Goal: Information Seeking & Learning: Find specific fact

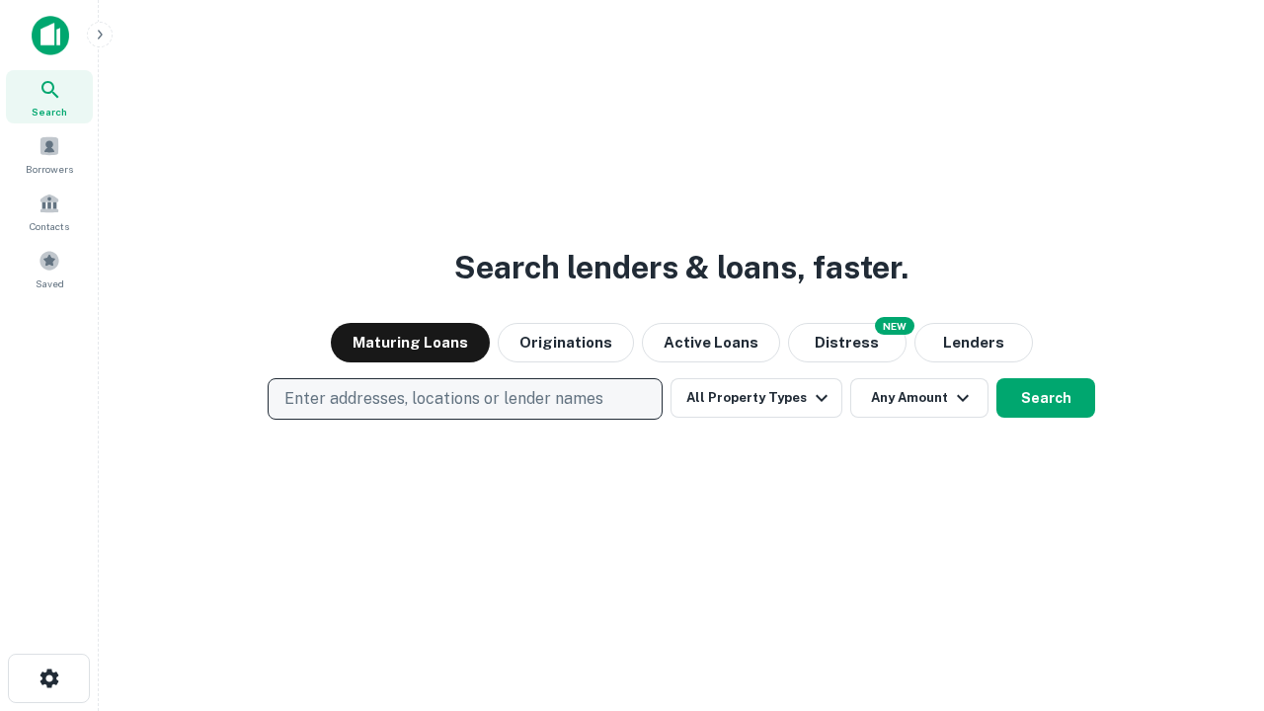
click at [464, 399] on p "Enter addresses, locations or lender names" at bounding box center [443, 399] width 319 height 24
type input "**********"
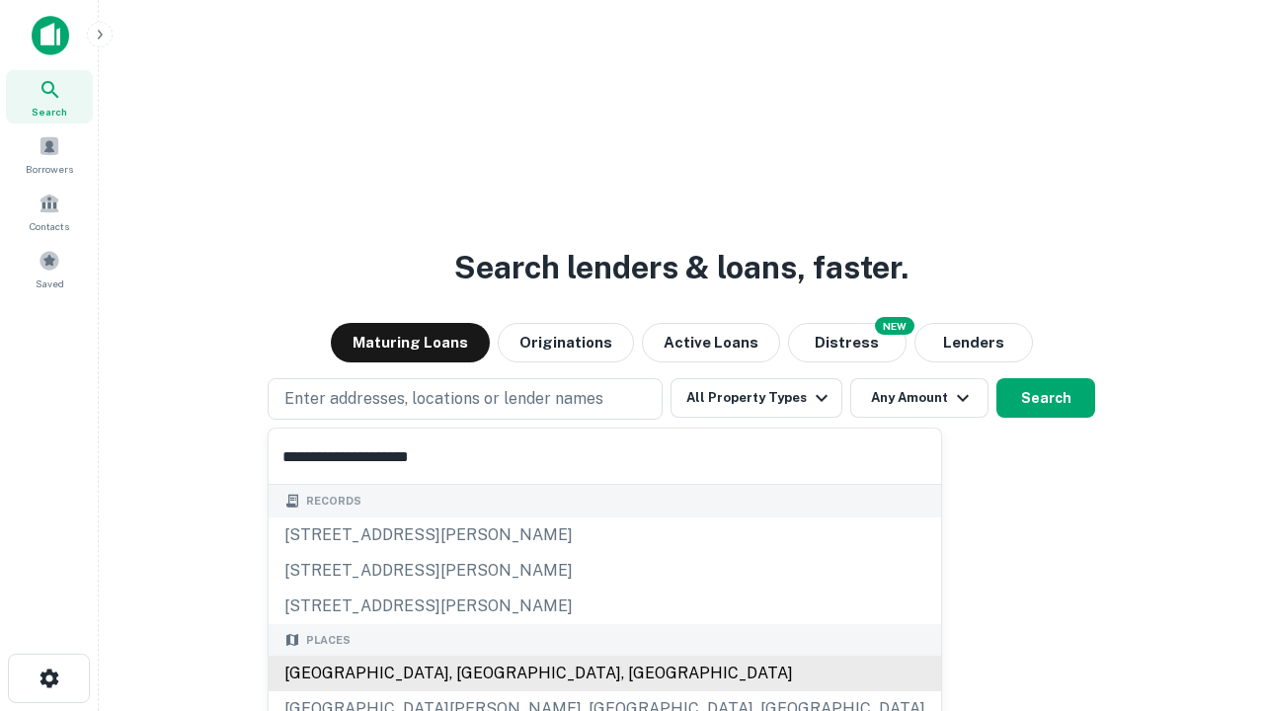
click at [472, 673] on div "[GEOGRAPHIC_DATA], [GEOGRAPHIC_DATA], [GEOGRAPHIC_DATA]" at bounding box center [605, 674] width 672 height 36
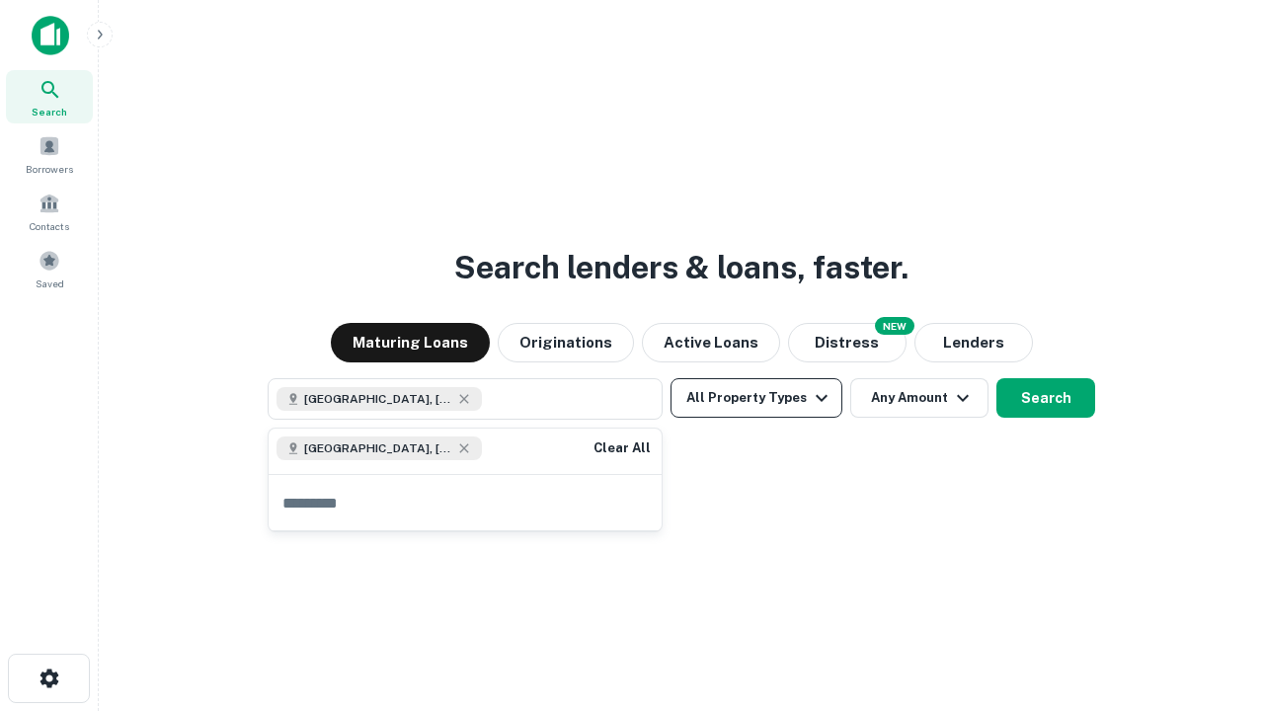
click at [756, 398] on button "All Property Types" at bounding box center [756, 397] width 172 height 39
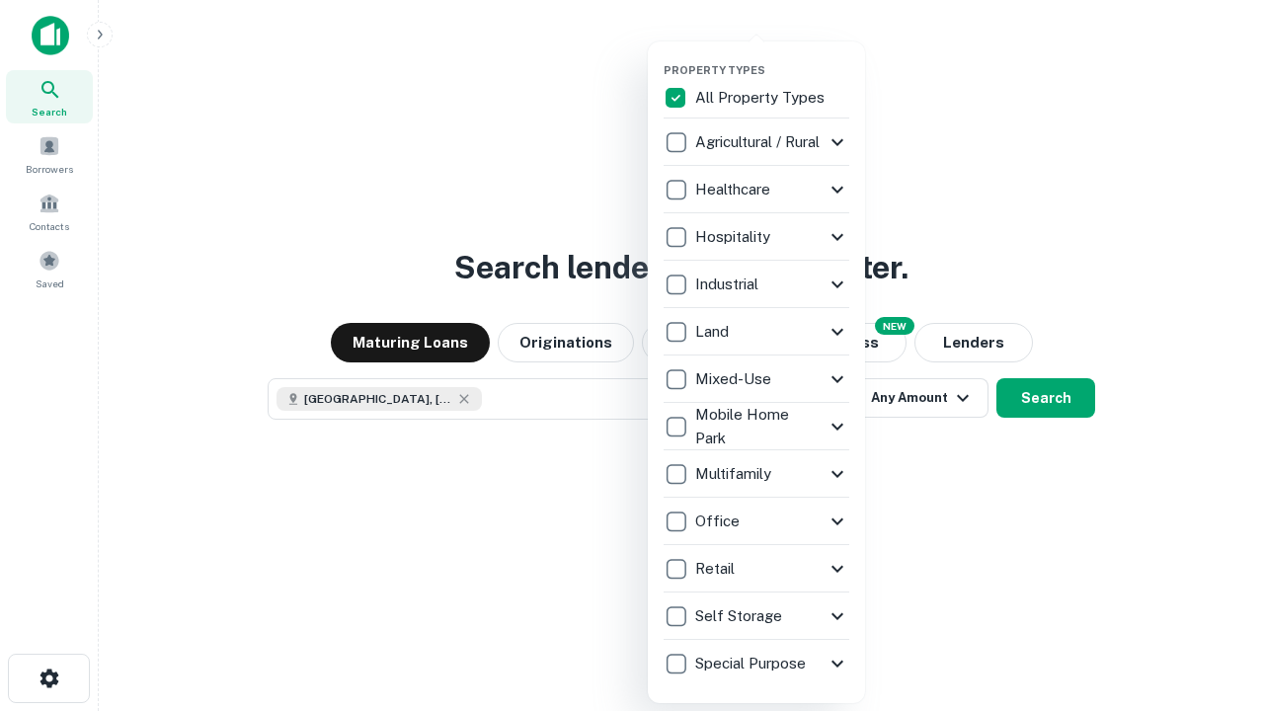
click at [772, 57] on button "button" at bounding box center [772, 57] width 217 height 1
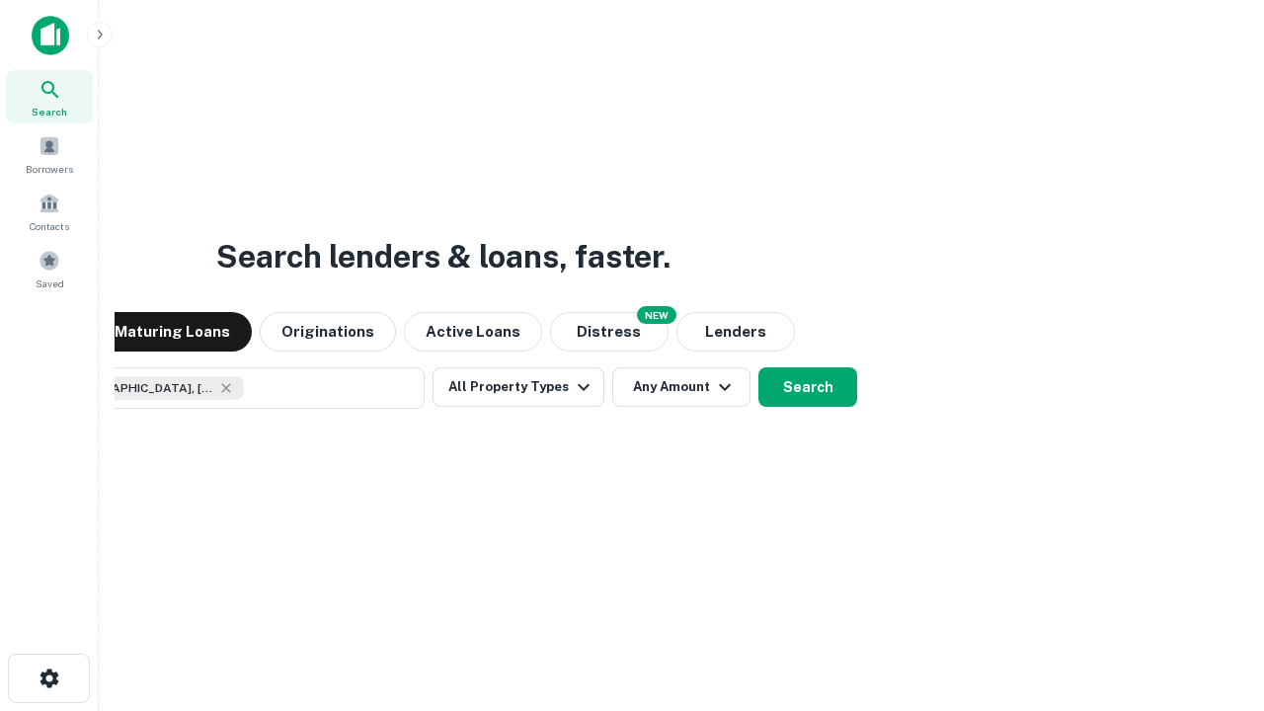
scroll to position [32, 0]
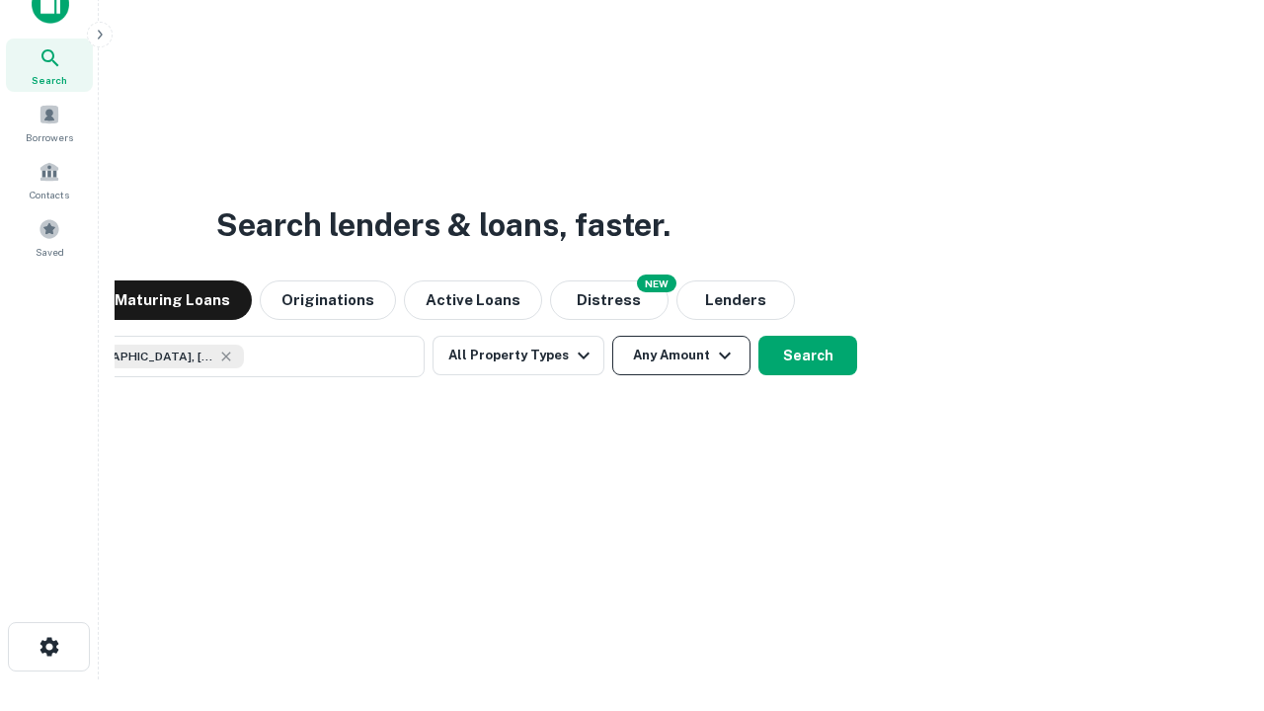
click at [612, 336] on button "Any Amount" at bounding box center [681, 355] width 138 height 39
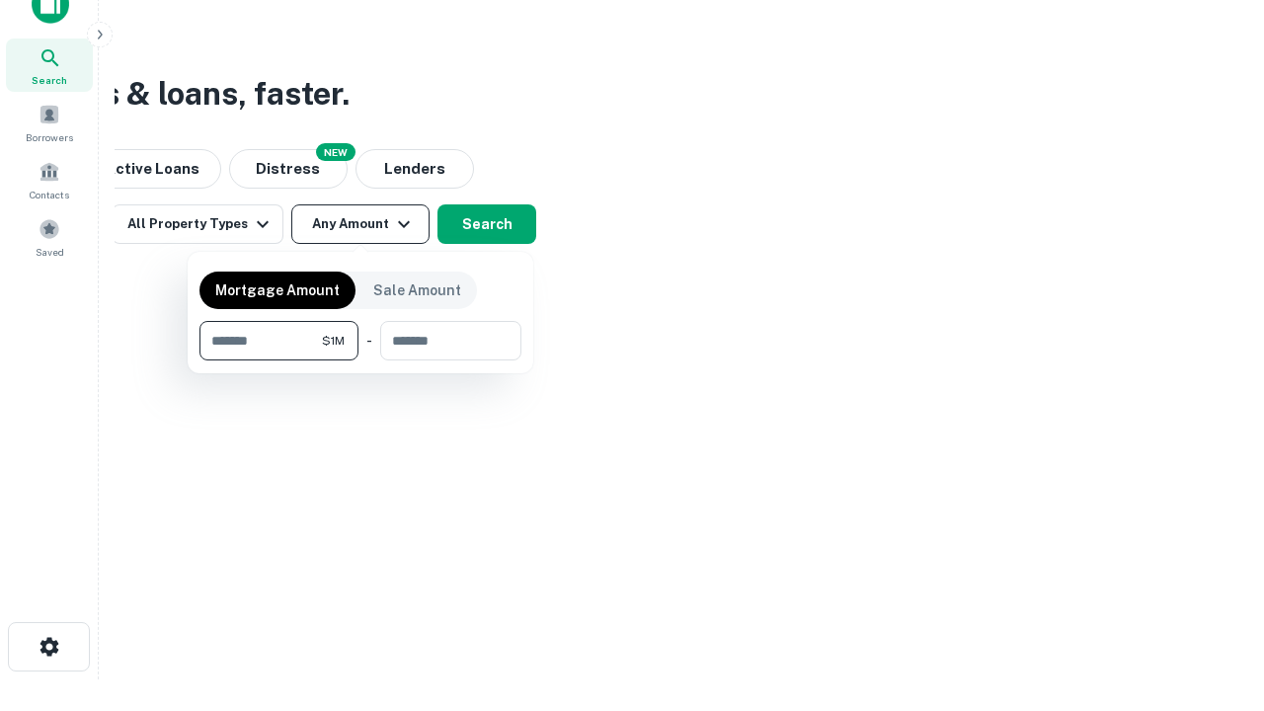
type input "*******"
click at [360, 360] on button "button" at bounding box center [360, 360] width 322 height 1
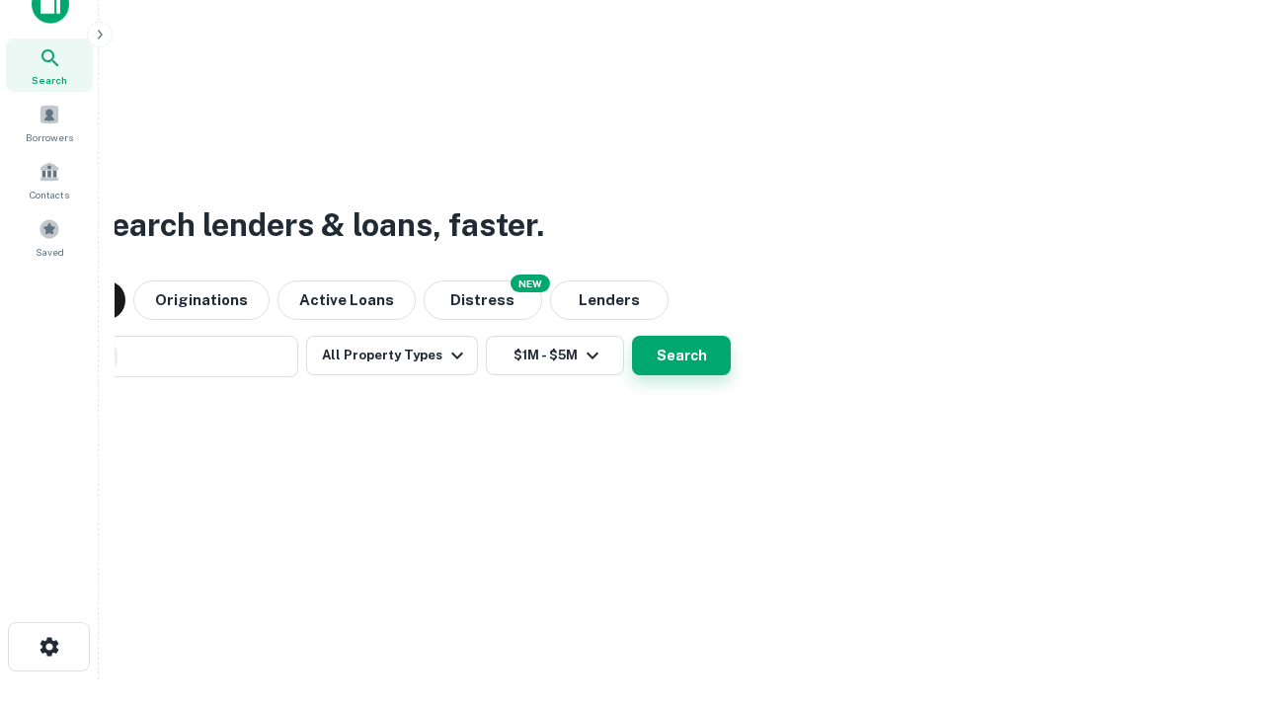
click at [632, 336] on button "Search" at bounding box center [681, 355] width 99 height 39
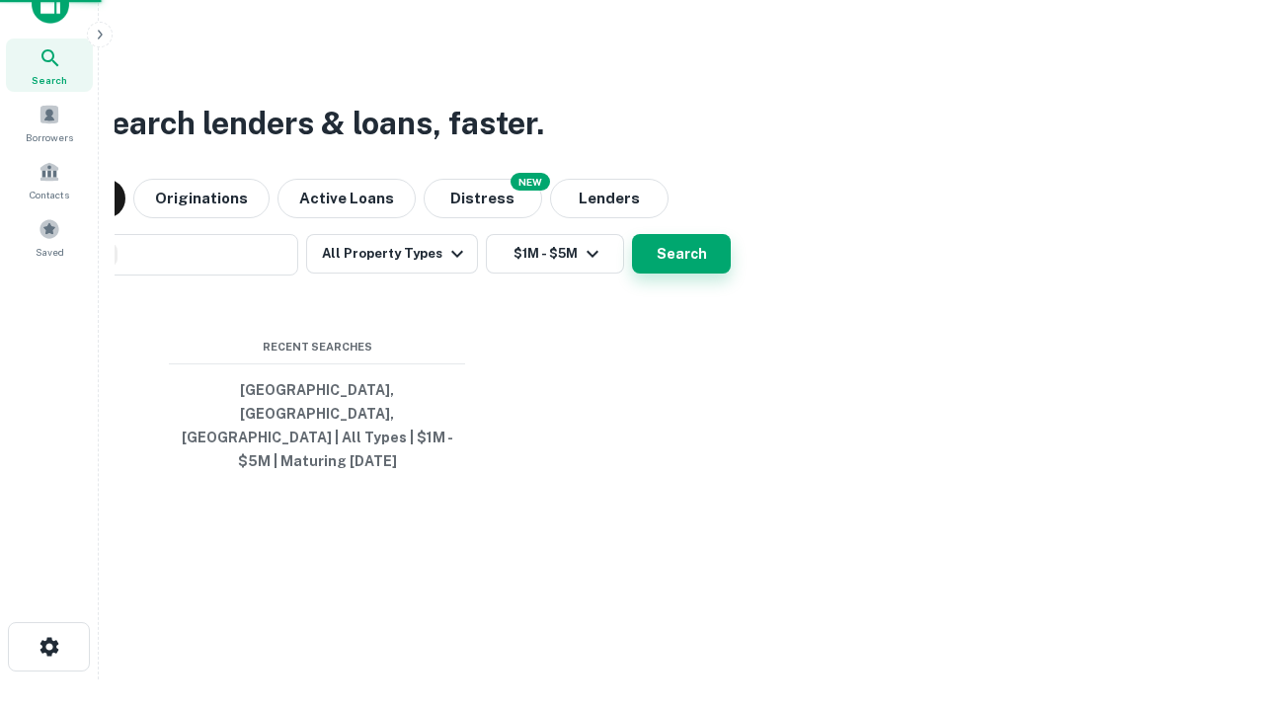
scroll to position [64, 559]
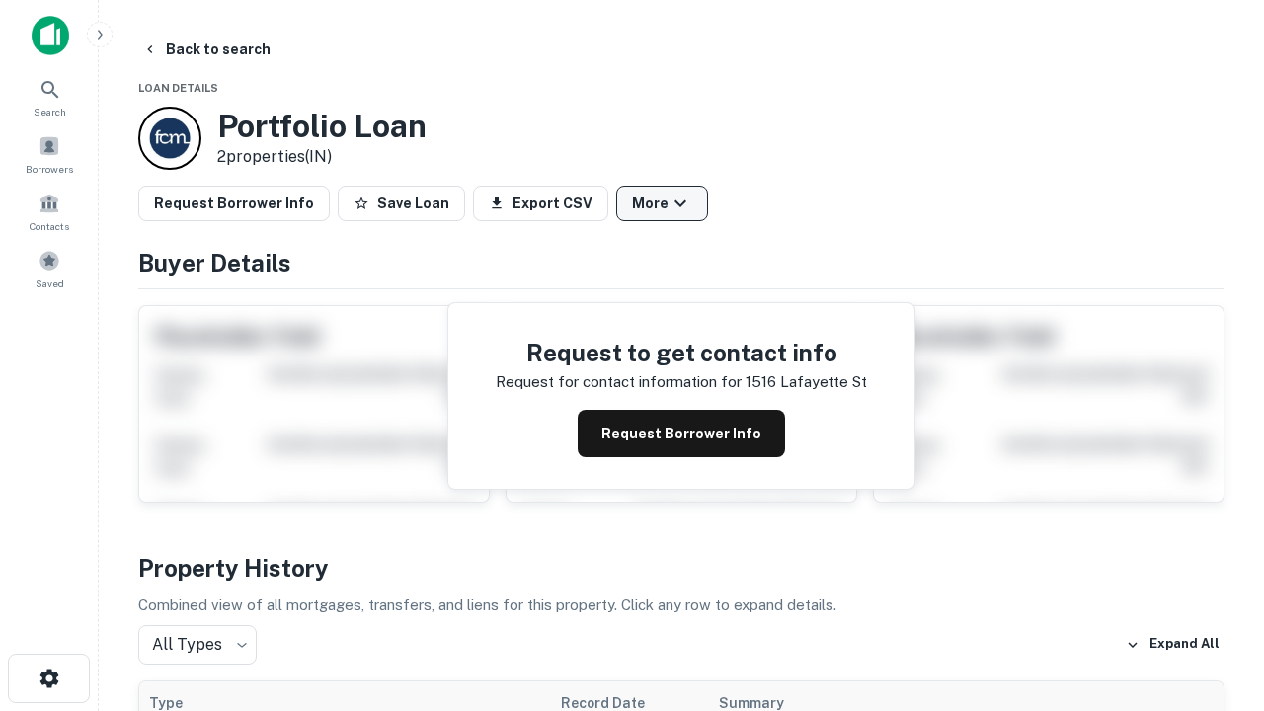
click at [662, 203] on button "More" at bounding box center [662, 204] width 92 height 36
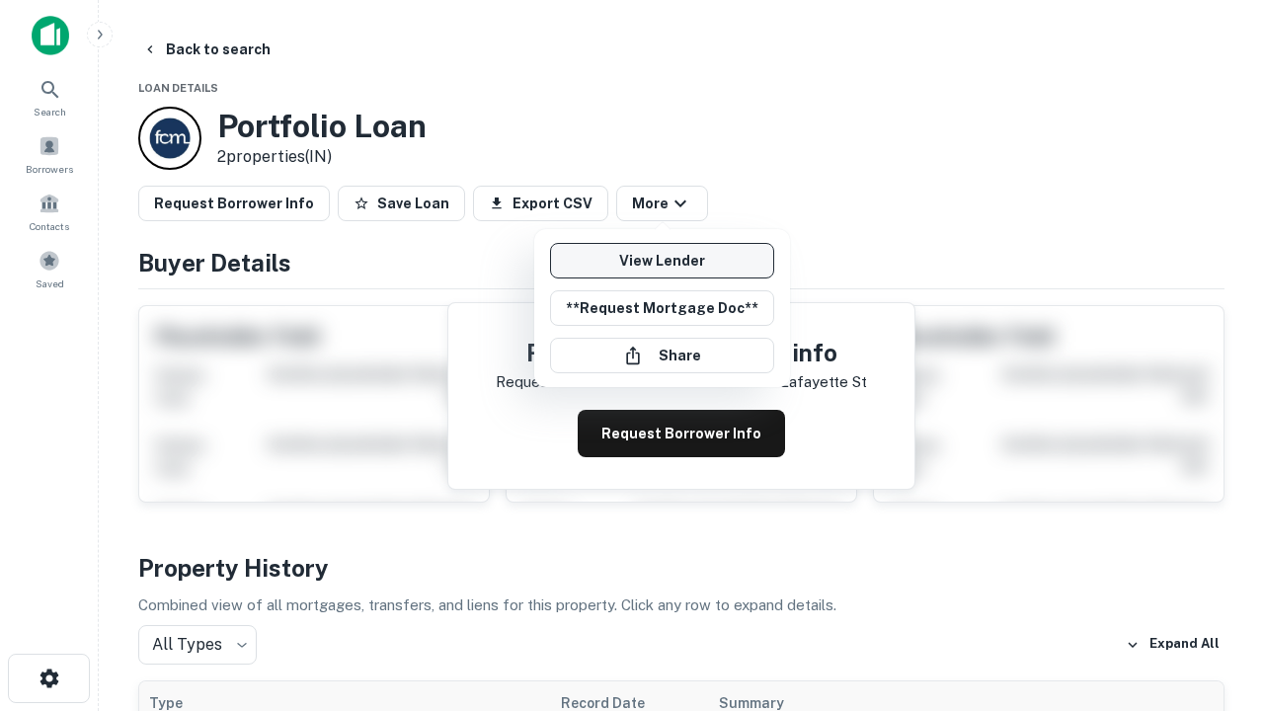
click at [662, 261] on link "View Lender" at bounding box center [662, 261] width 224 height 36
